Goal: Find specific page/section

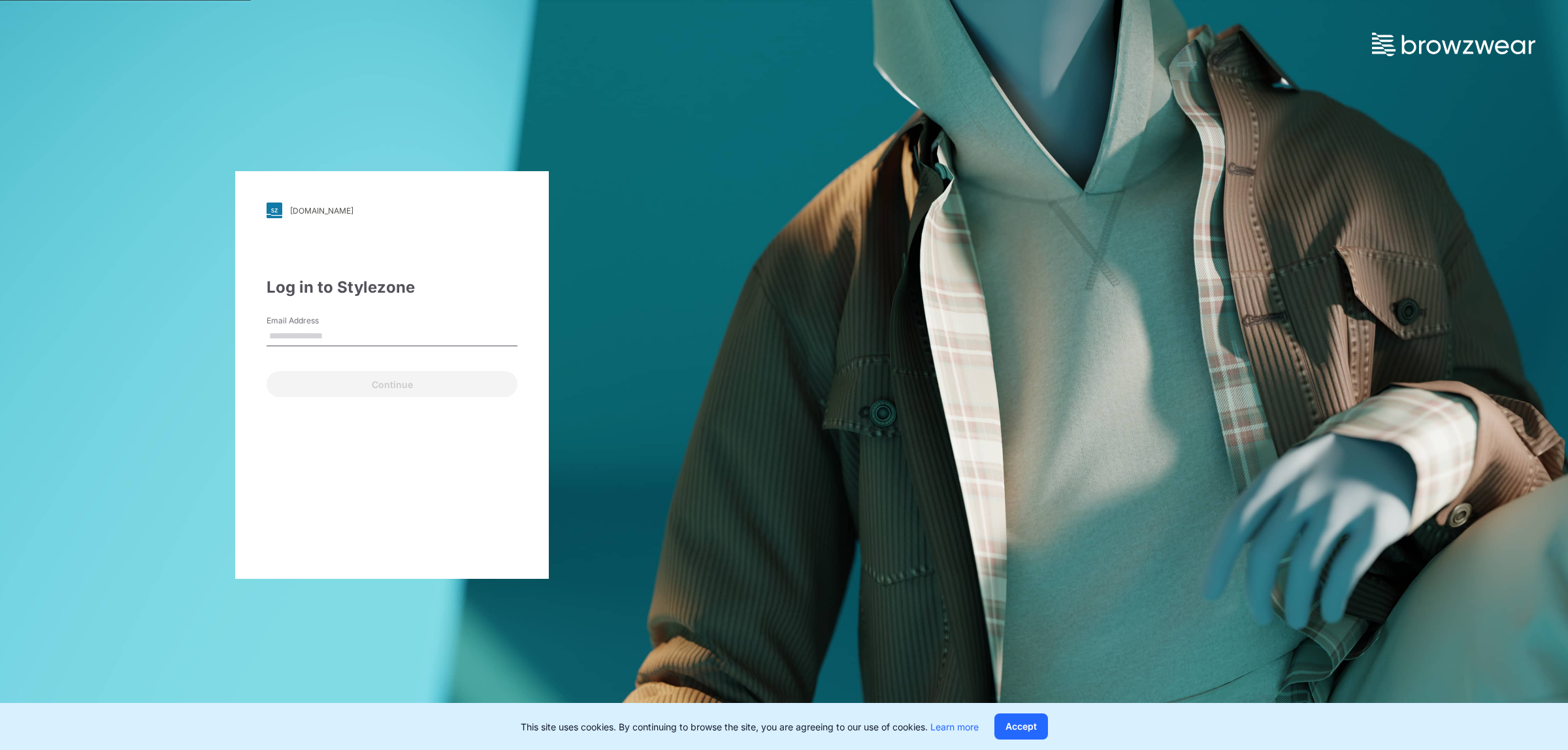
type input "**********"
drag, startPoint x: 327, startPoint y: 380, endPoint x: 337, endPoint y: 380, distance: 10.0
click at [327, 380] on button "Continue" at bounding box center [392, 383] width 251 height 26
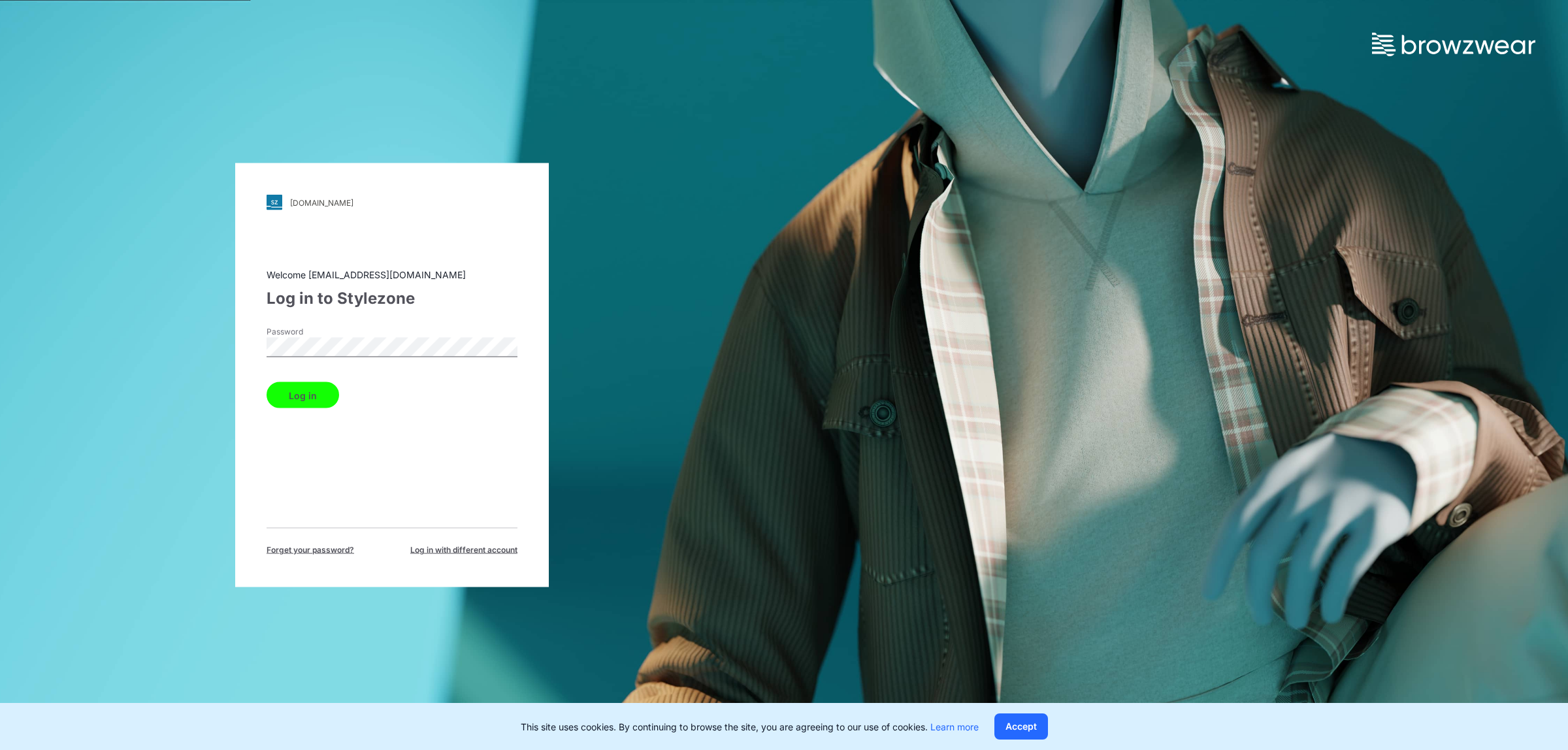
click at [307, 395] on button "Log in" at bounding box center [303, 395] width 73 height 26
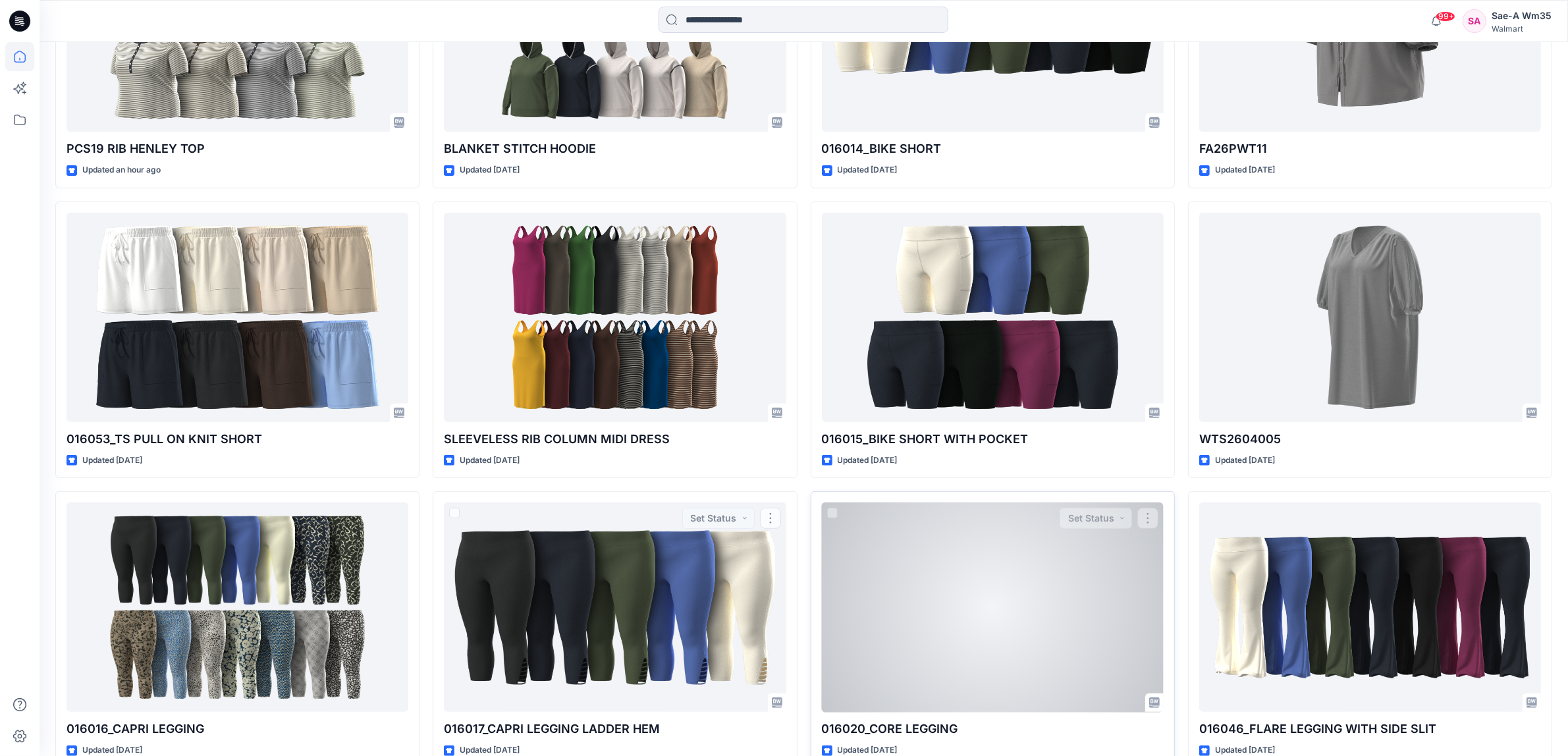
scroll to position [165, 0]
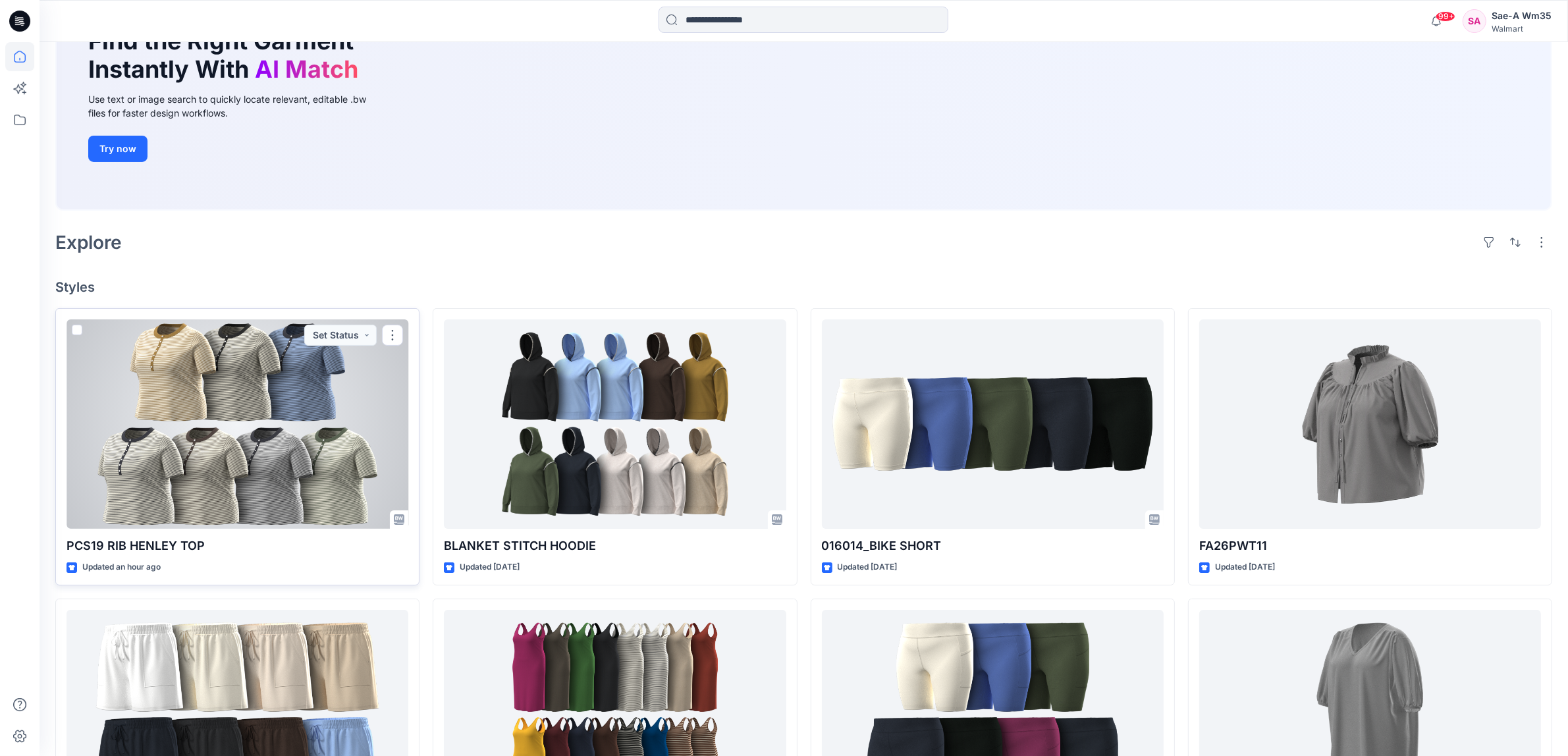
click at [205, 434] on div at bounding box center [237, 424] width 341 height 210
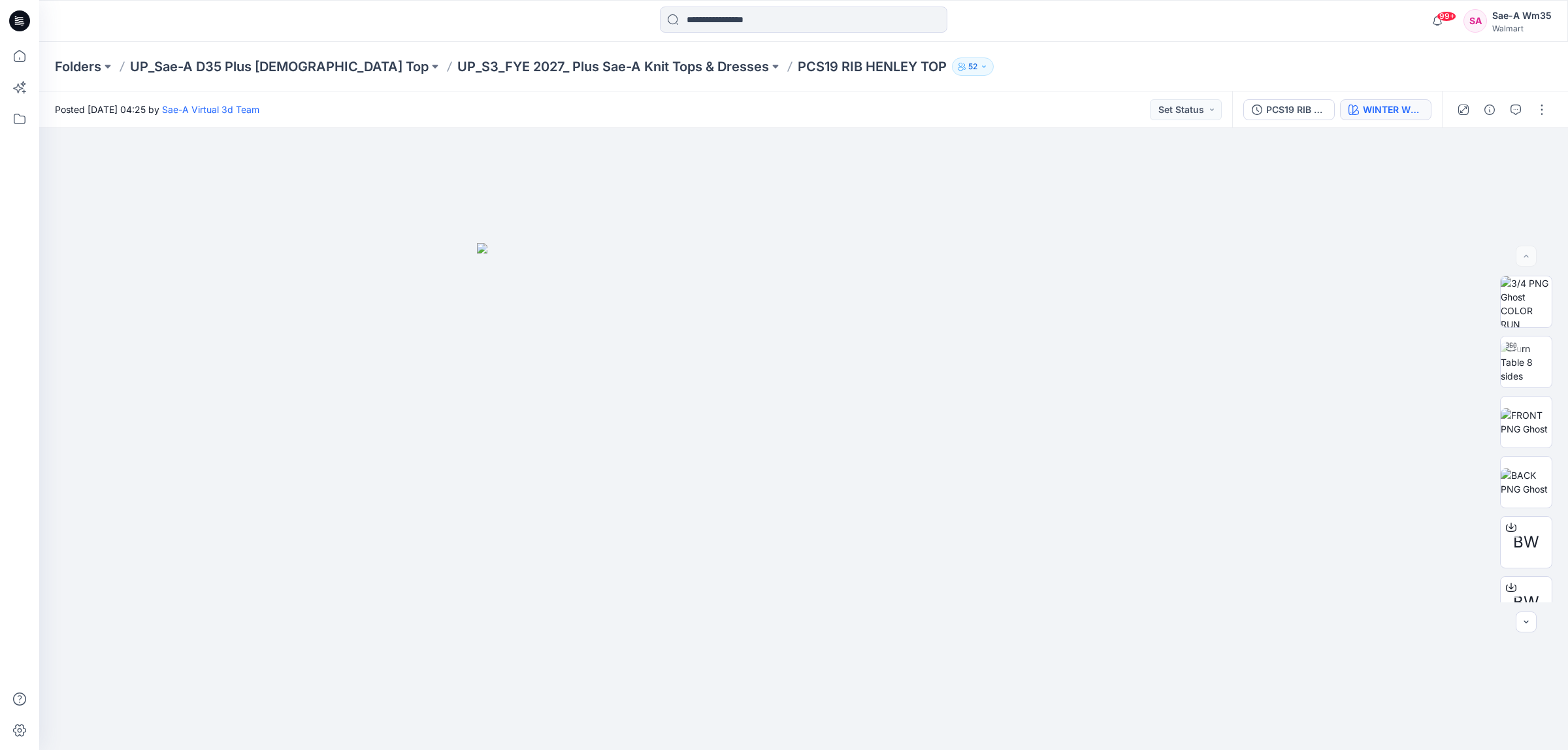
click at [1413, 106] on div "WINTER WHITE/MUSTARD SPICE" at bounding box center [1393, 109] width 60 height 14
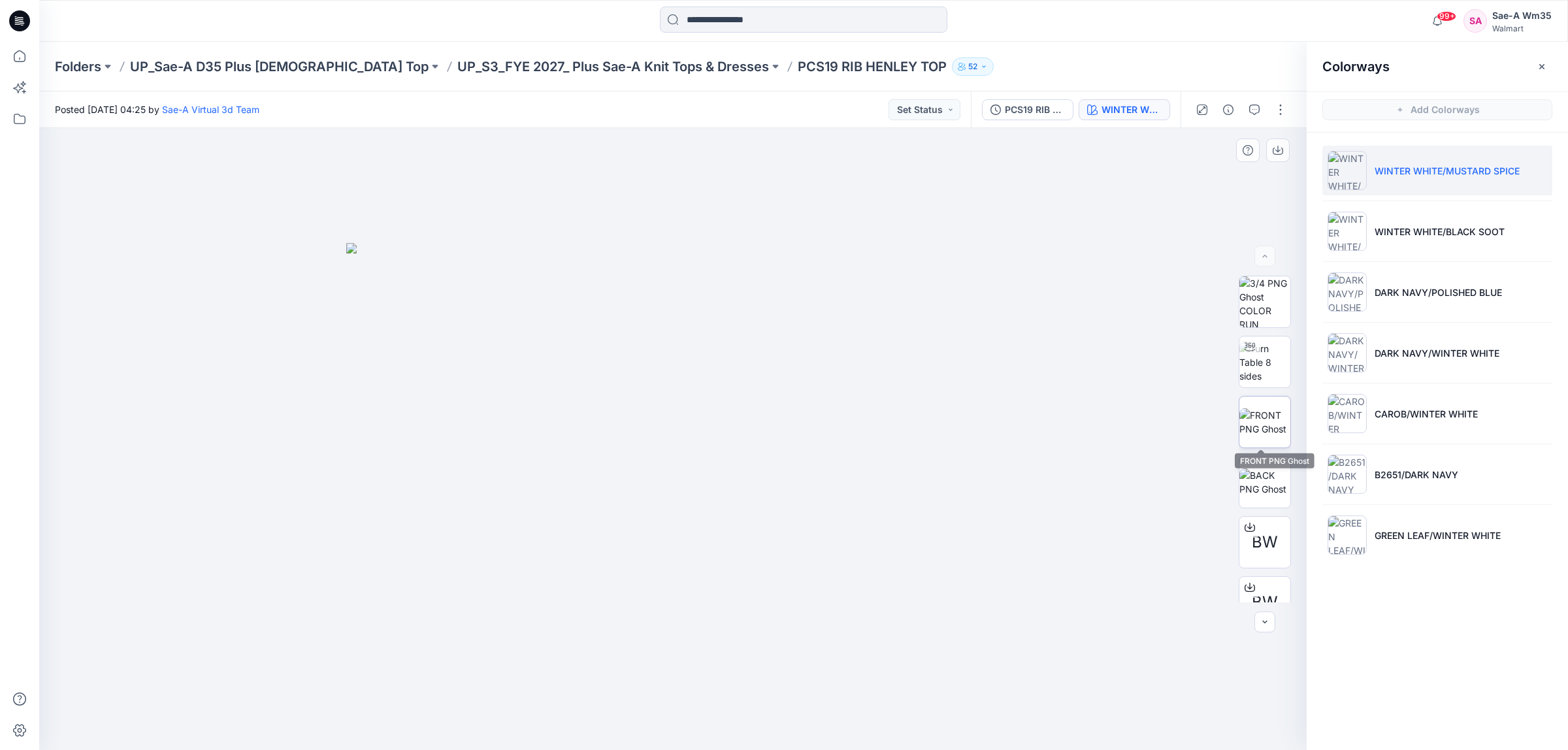
click at [1259, 423] on img at bounding box center [1264, 421] width 51 height 28
click at [543, 66] on p "UP_S3_FYE 2027_ Plus Sae-A Knit Tops & Dresses" at bounding box center [612, 67] width 312 height 19
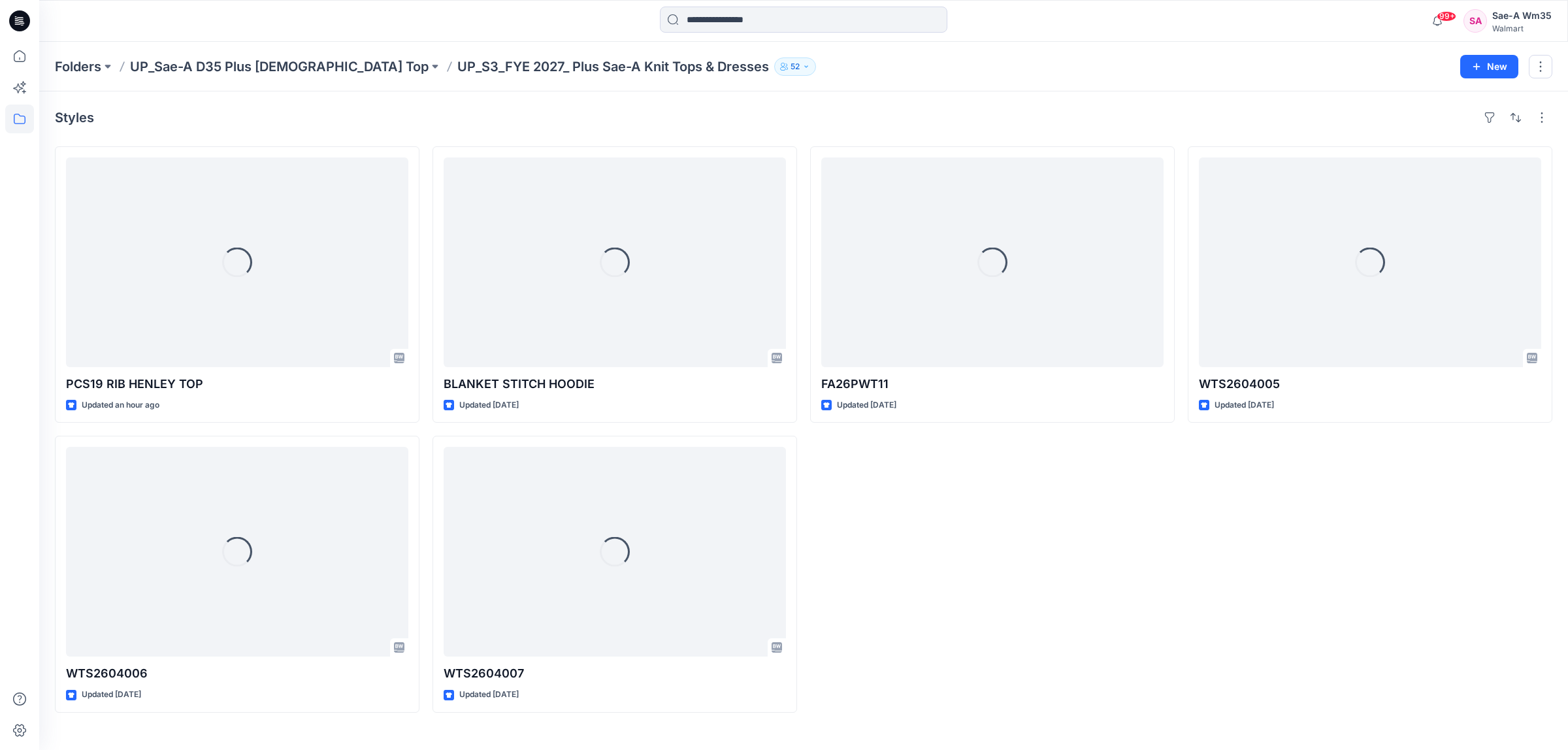
click at [83, 62] on p "Folders" at bounding box center [78, 67] width 46 height 19
